Goal: Information Seeking & Learning: Learn about a topic

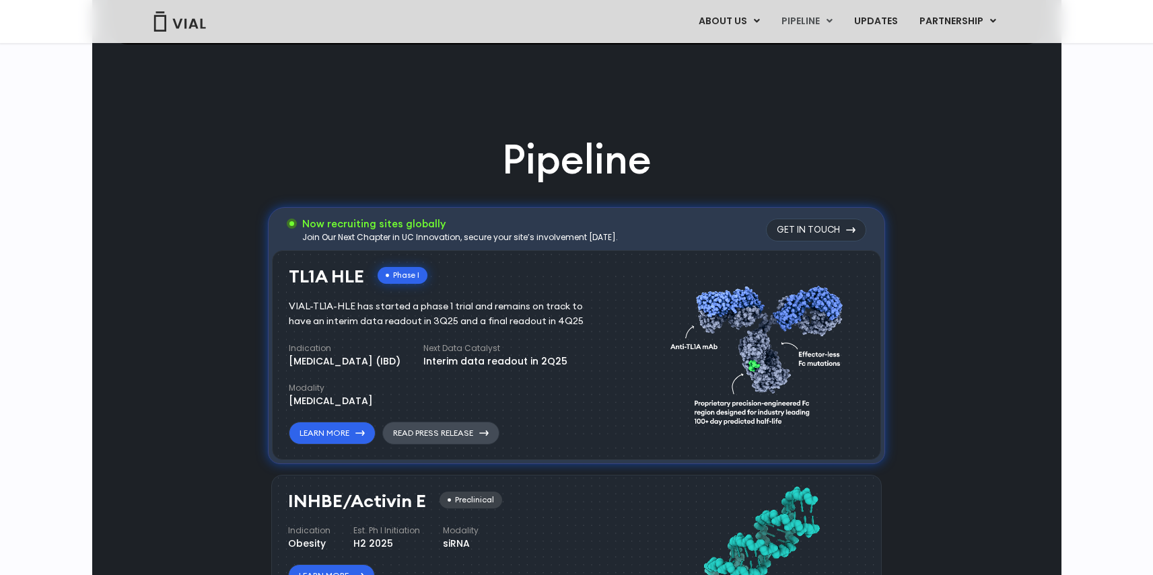
click at [400, 433] on link "Read Press Release" at bounding box center [440, 433] width 117 height 23
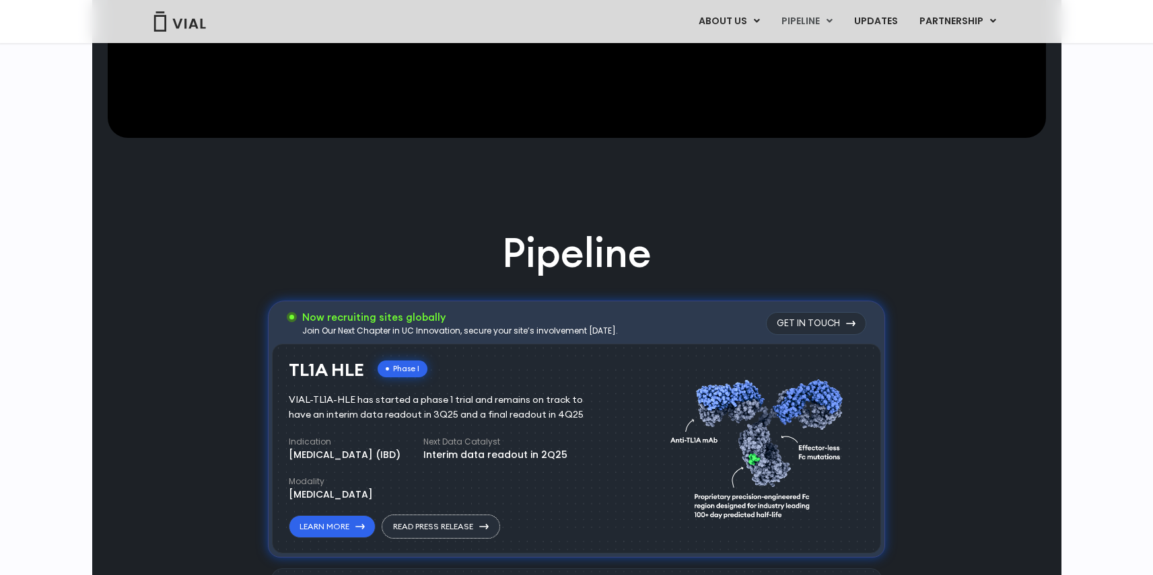
scroll to position [632, 0]
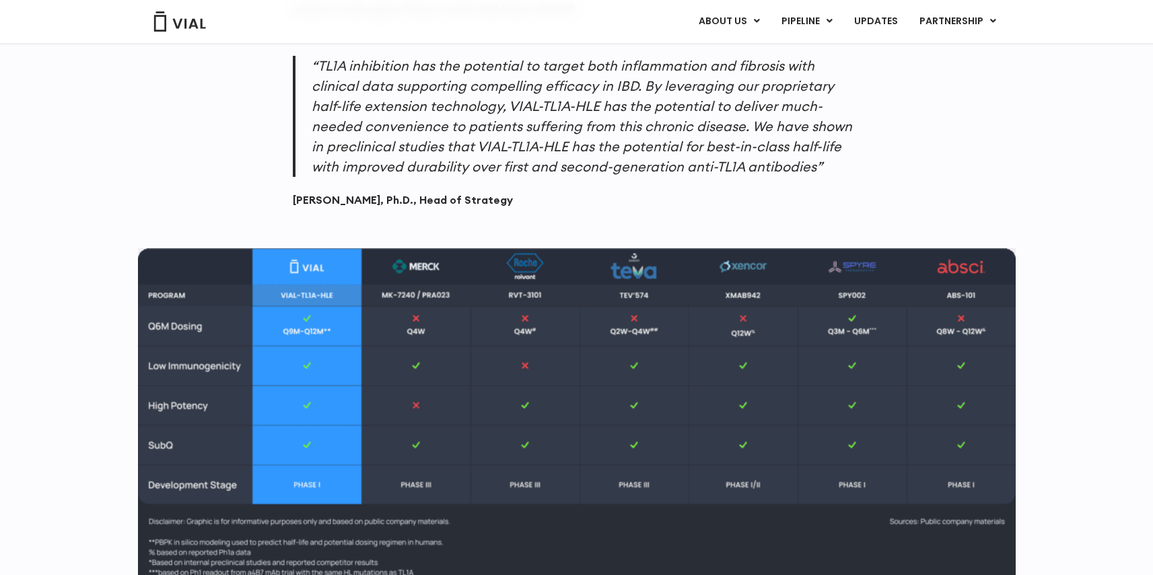
scroll to position [1396, 0]
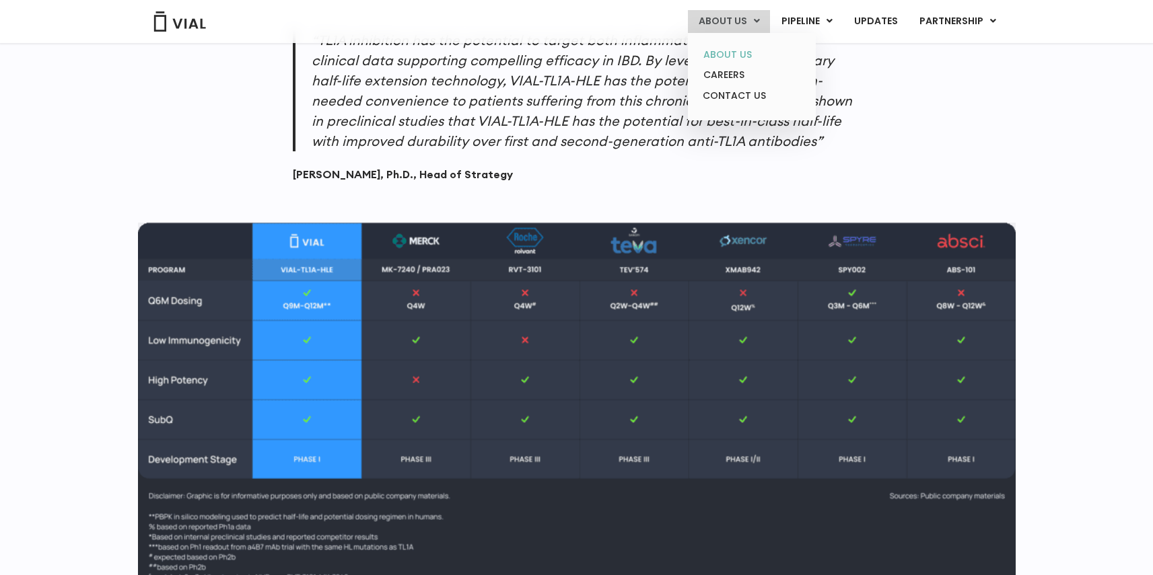
click at [726, 50] on link "ABOUT US" at bounding box center [751, 54] width 118 height 21
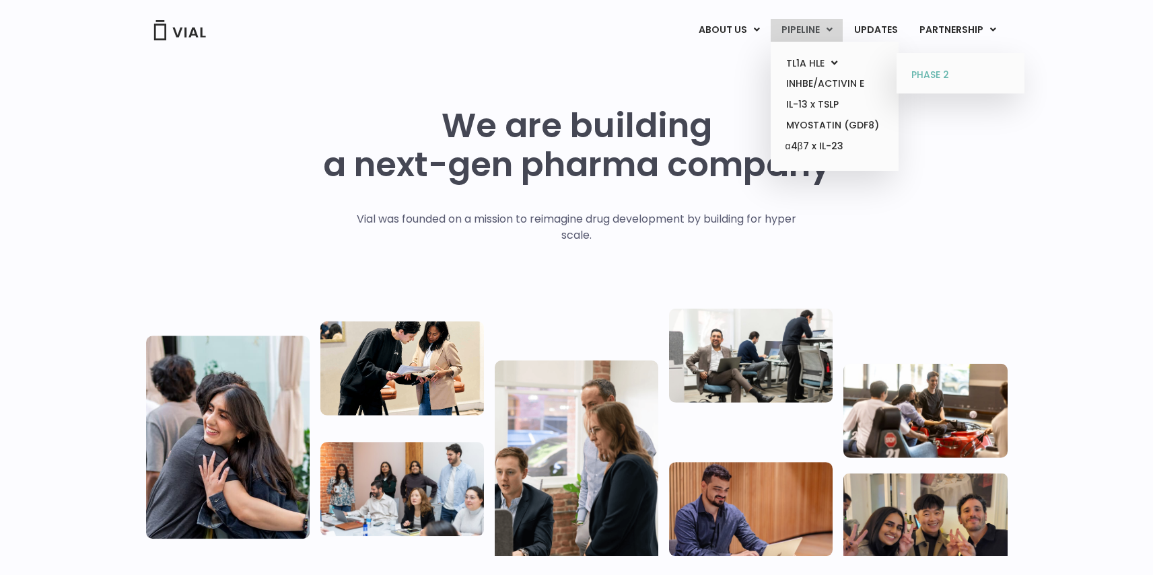
click at [937, 71] on link "PHASE 2" at bounding box center [960, 76] width 118 height 22
click at [814, 152] on link "α4β7 x IL-23" at bounding box center [834, 147] width 118 height 22
